Goal: Find contact information: Find contact information

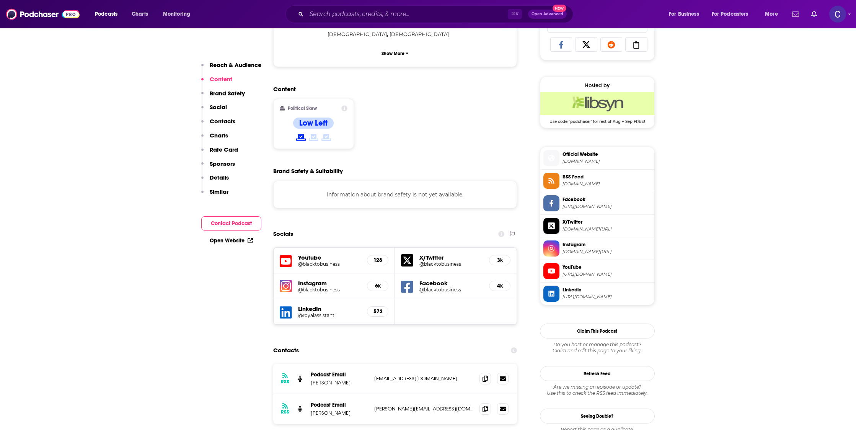
click at [460, 20] on div "⌘ K Open Advanced New" at bounding box center [430, 14] width 288 height 18
click at [459, 16] on input "Search podcasts, credits, & more..." at bounding box center [407, 14] width 201 height 12
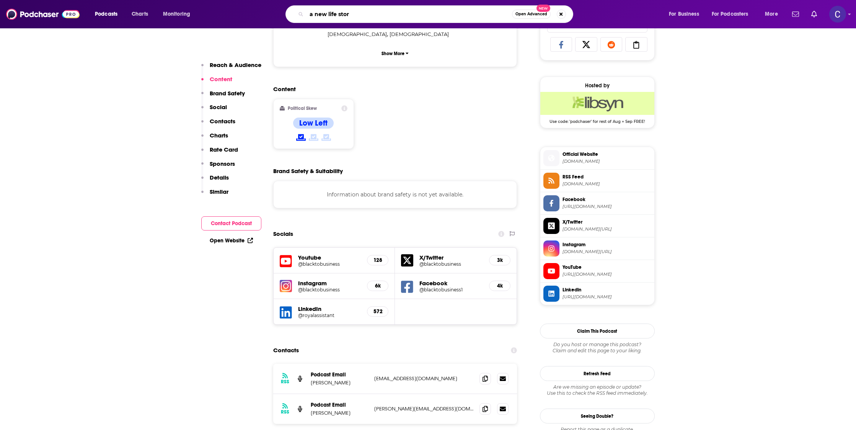
type input "a new life story"
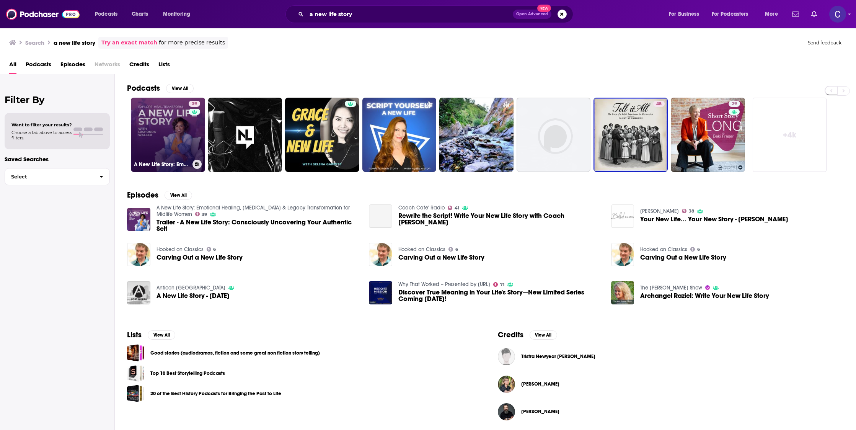
click at [193, 130] on div "39" at bounding box center [195, 130] width 13 height 59
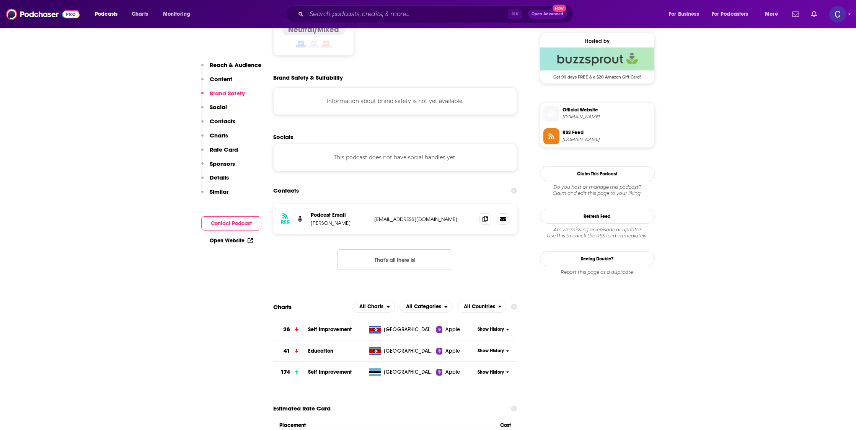
scroll to position [557, 0]
click at [481, 219] on span at bounding box center [485, 217] width 11 height 11
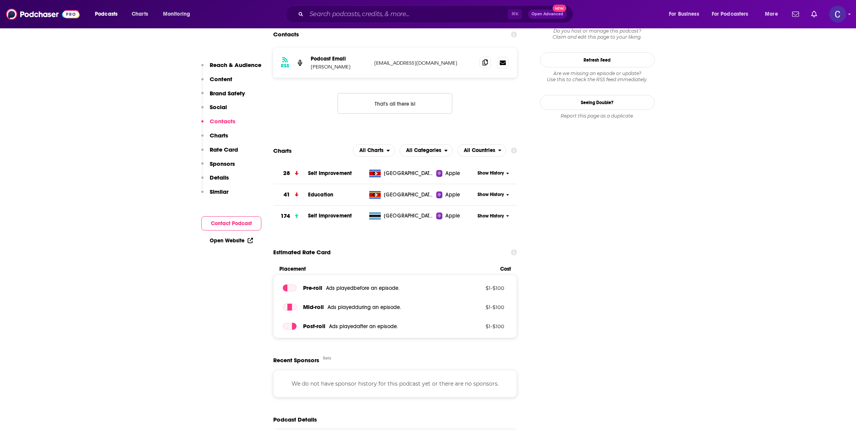
scroll to position [722, 0]
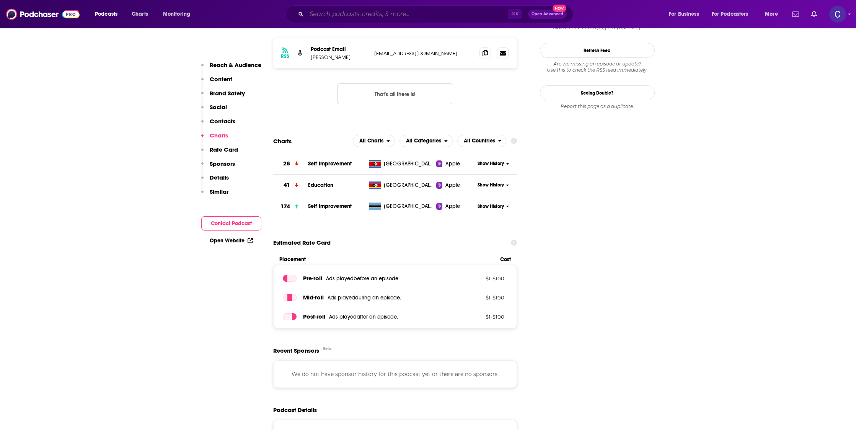
click at [330, 9] on input "Search podcasts, credits, & more..." at bounding box center [407, 14] width 201 height 12
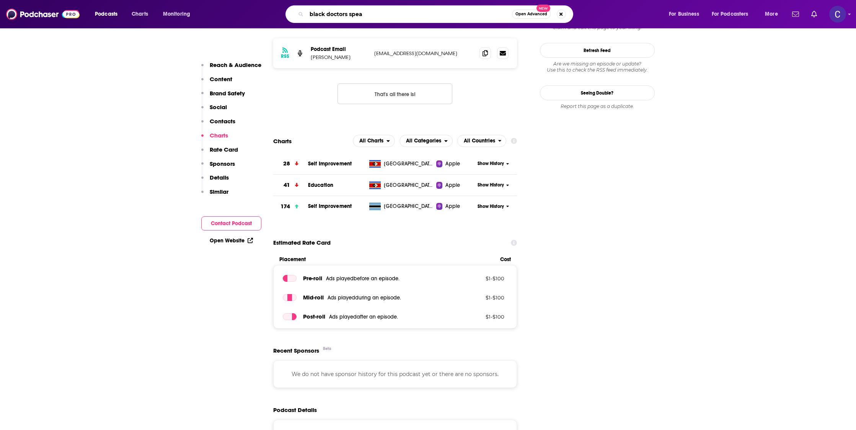
type input "black doctors speak"
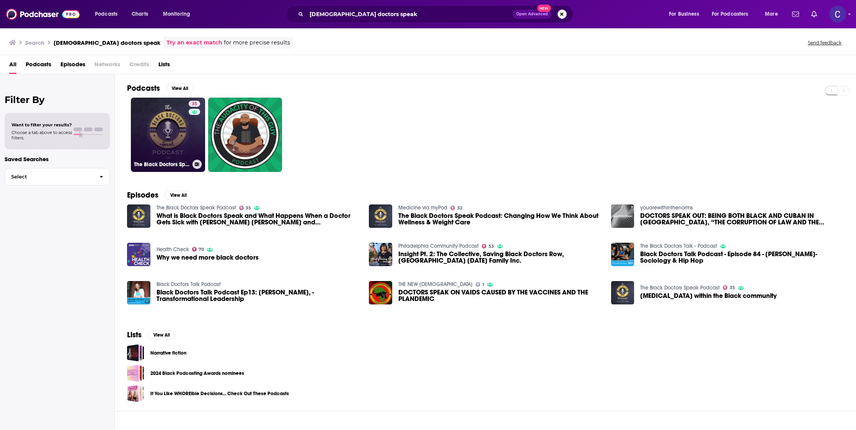
click at [153, 127] on link "35 The Black Doctors Speak Podcast" at bounding box center [168, 135] width 74 height 74
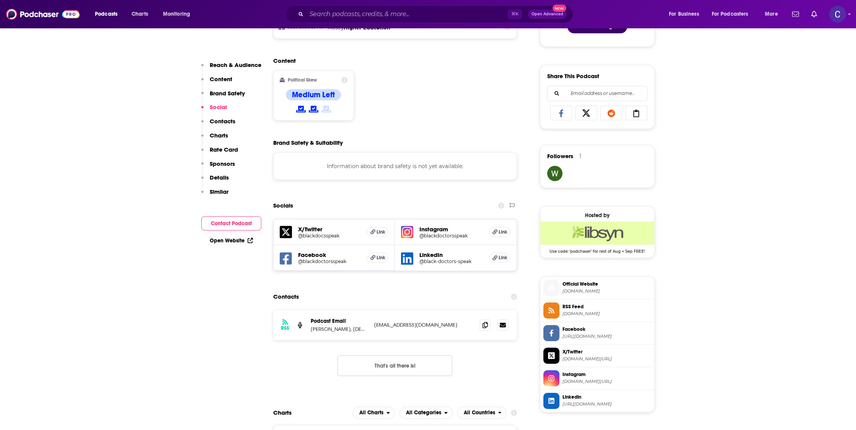
scroll to position [635, 0]
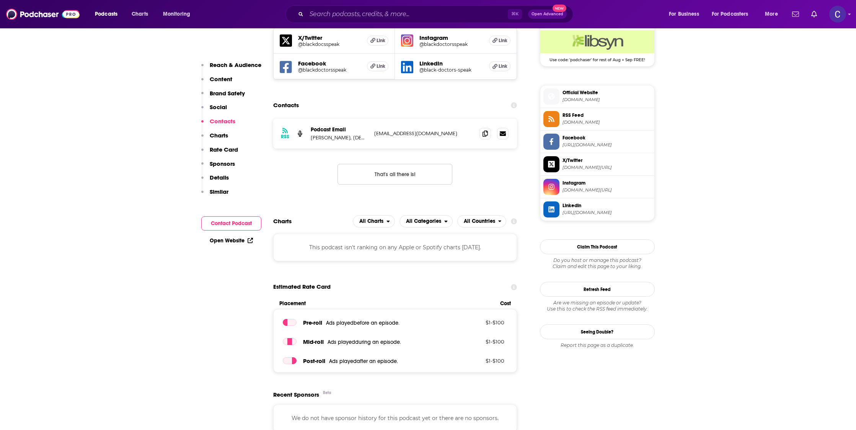
click at [446, 41] on h5 "Instagram" at bounding box center [452, 37] width 64 height 7
click at [444, 45] on h5 "@blackdoctorsspeak" at bounding box center [452, 44] width 64 height 6
click at [488, 134] on span at bounding box center [485, 132] width 11 height 11
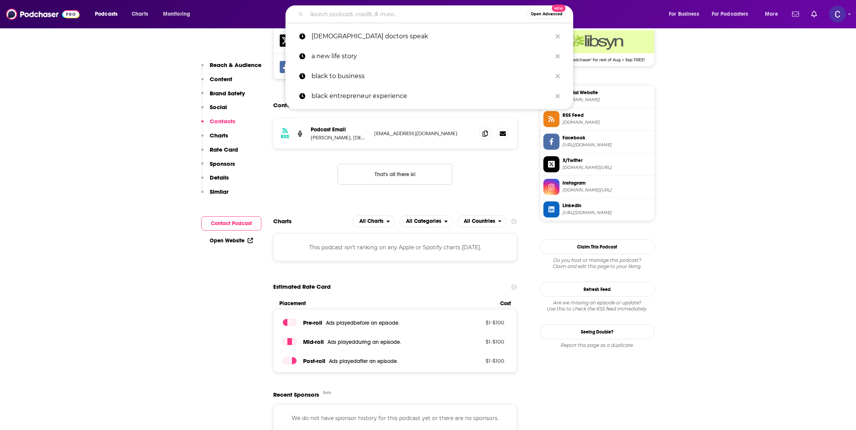
click at [342, 11] on input "Search podcasts, credits, & more..." at bounding box center [417, 14] width 221 height 12
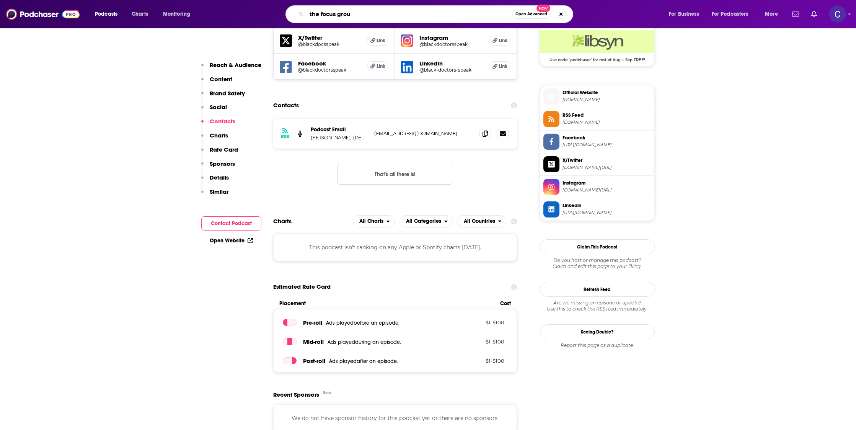
type input "the focus group"
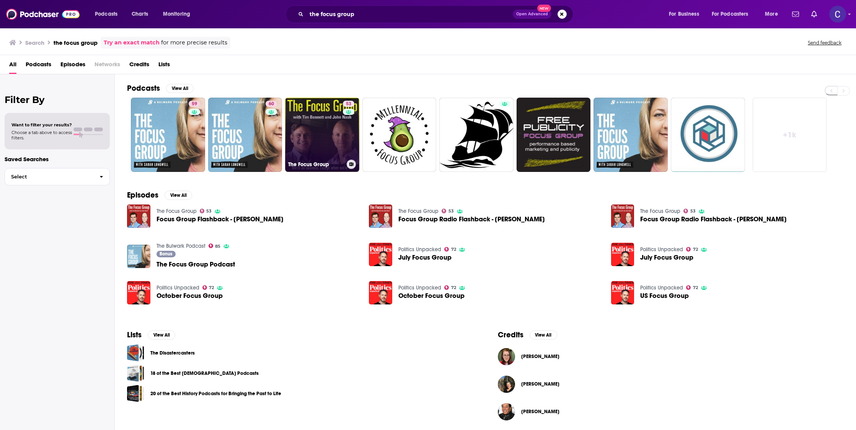
click at [341, 128] on link "53 The Focus Group" at bounding box center [322, 135] width 74 height 74
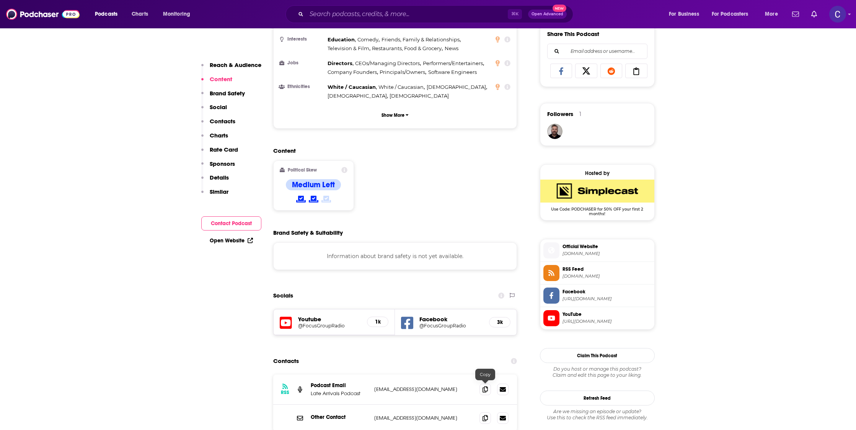
scroll to position [489, 0]
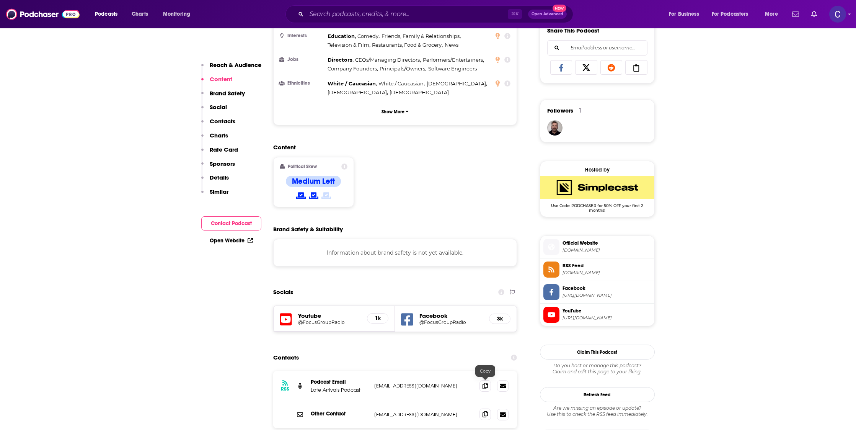
click at [483, 408] on span at bounding box center [485, 413] width 11 height 11
click at [364, 18] on input "Search podcasts, credits, & more..." at bounding box center [407, 14] width 201 height 12
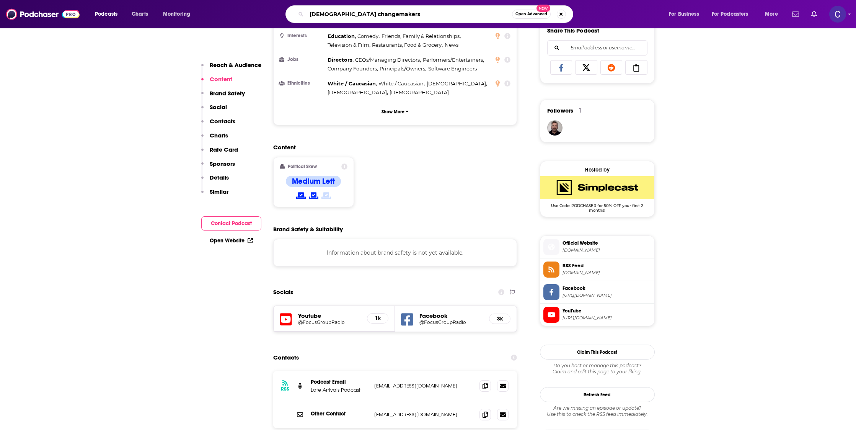
type input "queer changemakerse"
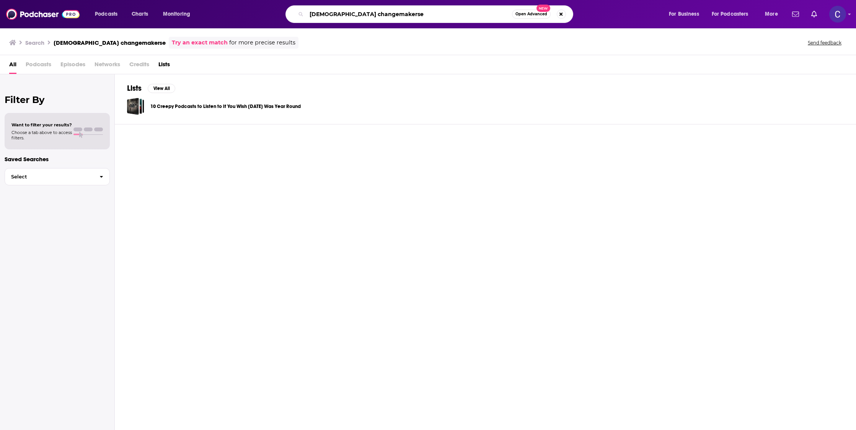
click at [414, 16] on input "queer changemakerse" at bounding box center [410, 14] width 206 height 12
type input "queer changemakers"
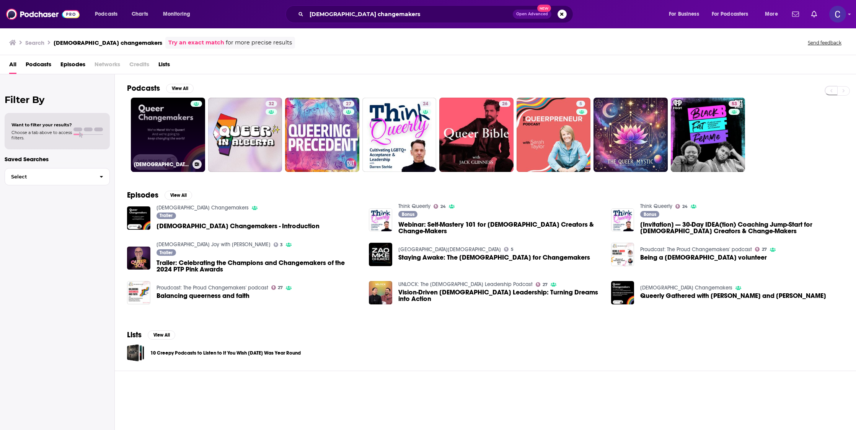
click at [160, 126] on link "Queer Changemakers" at bounding box center [168, 135] width 74 height 74
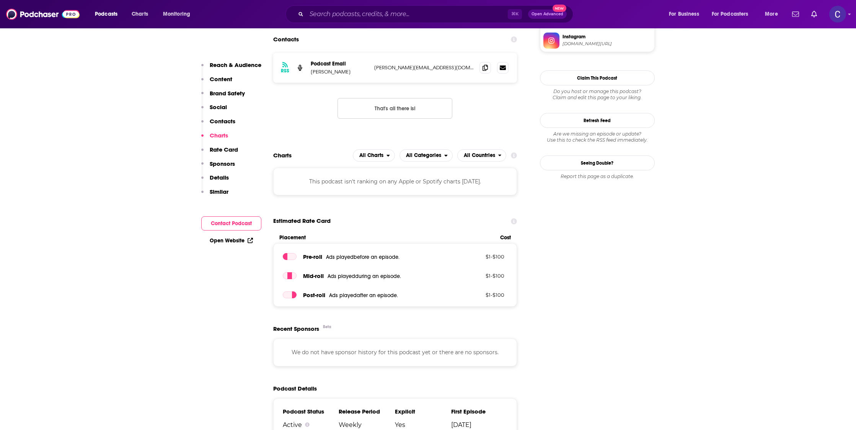
scroll to position [631, 0]
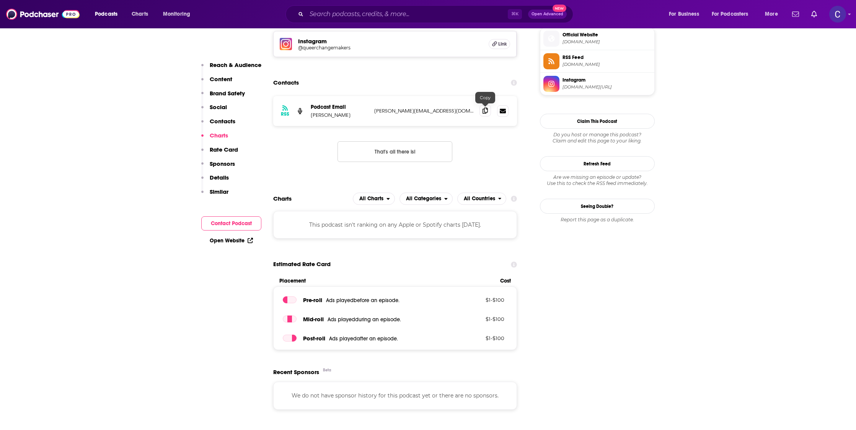
click at [488, 113] on icon at bounding box center [485, 111] width 5 height 6
click at [343, 49] on h5 "@queerchangemakers" at bounding box center [359, 48] width 123 height 6
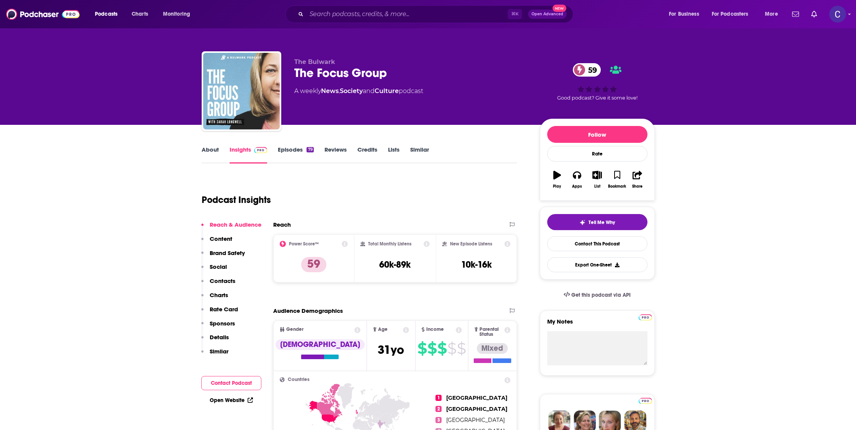
click at [212, 145] on div "About Insights Episodes 79 Reviews Credits Lists Similar" at bounding box center [360, 154] width 316 height 19
click at [208, 150] on link "About" at bounding box center [210, 155] width 17 height 18
